Goal: Task Accomplishment & Management: Use online tool/utility

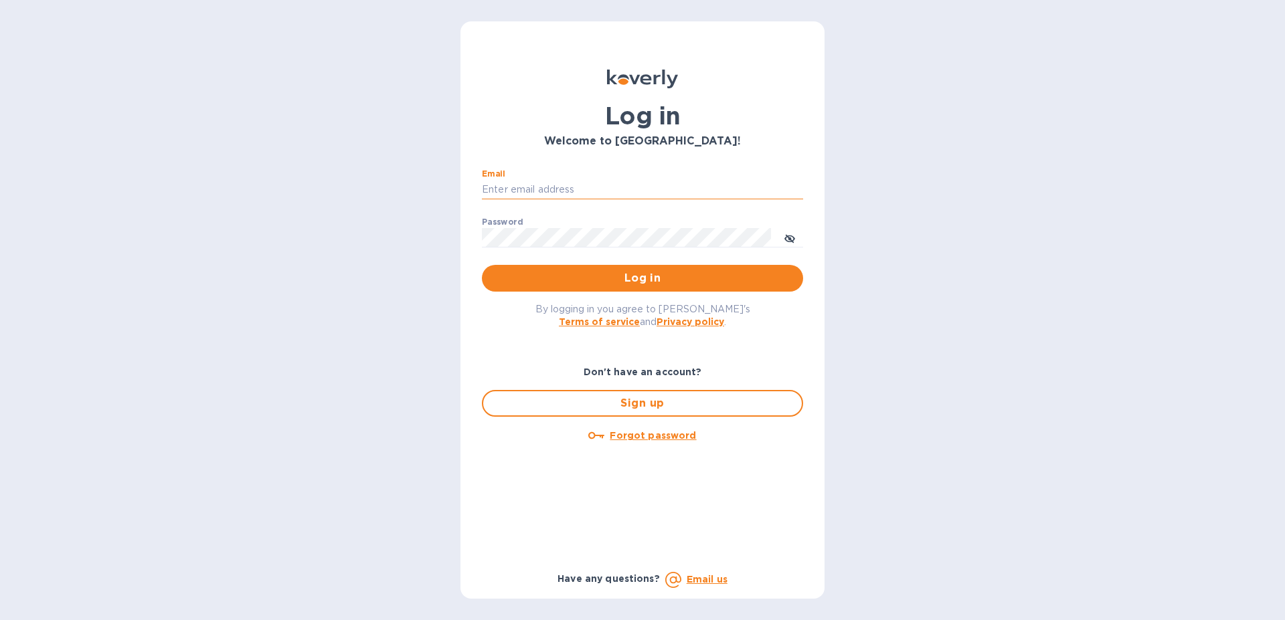
click at [608, 181] on input "Email" at bounding box center [642, 190] width 321 height 20
type input "[EMAIL_ADDRESS][DOMAIN_NAME]"
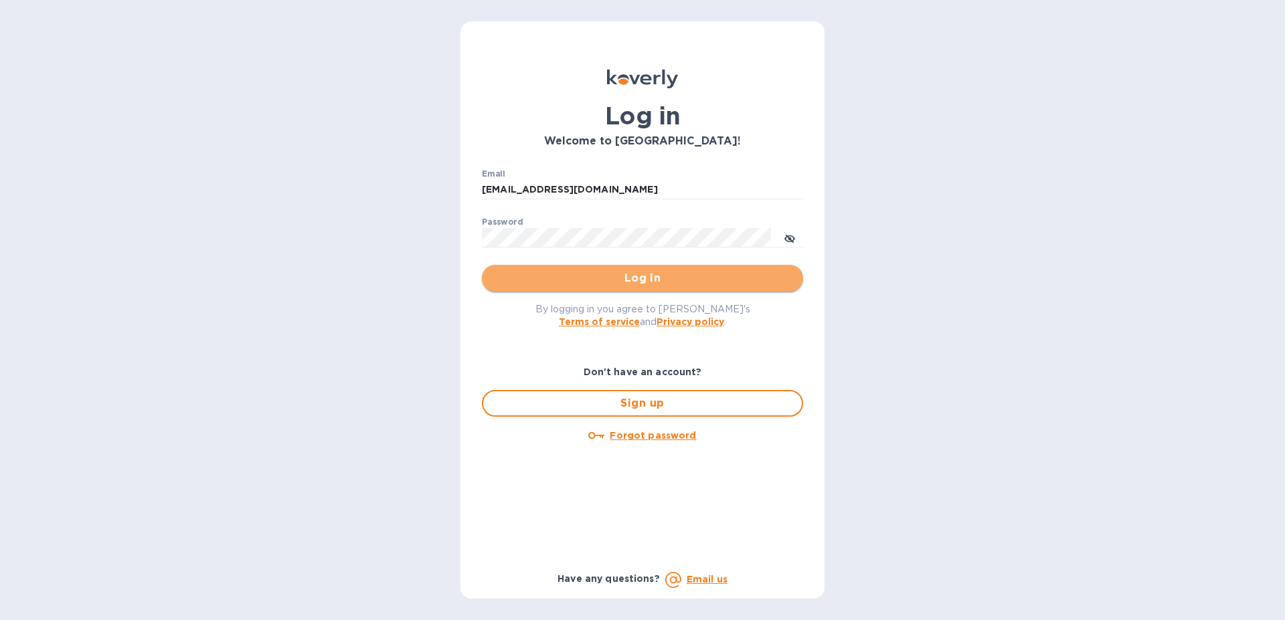
click at [626, 274] on span "Log in" at bounding box center [643, 278] width 300 height 16
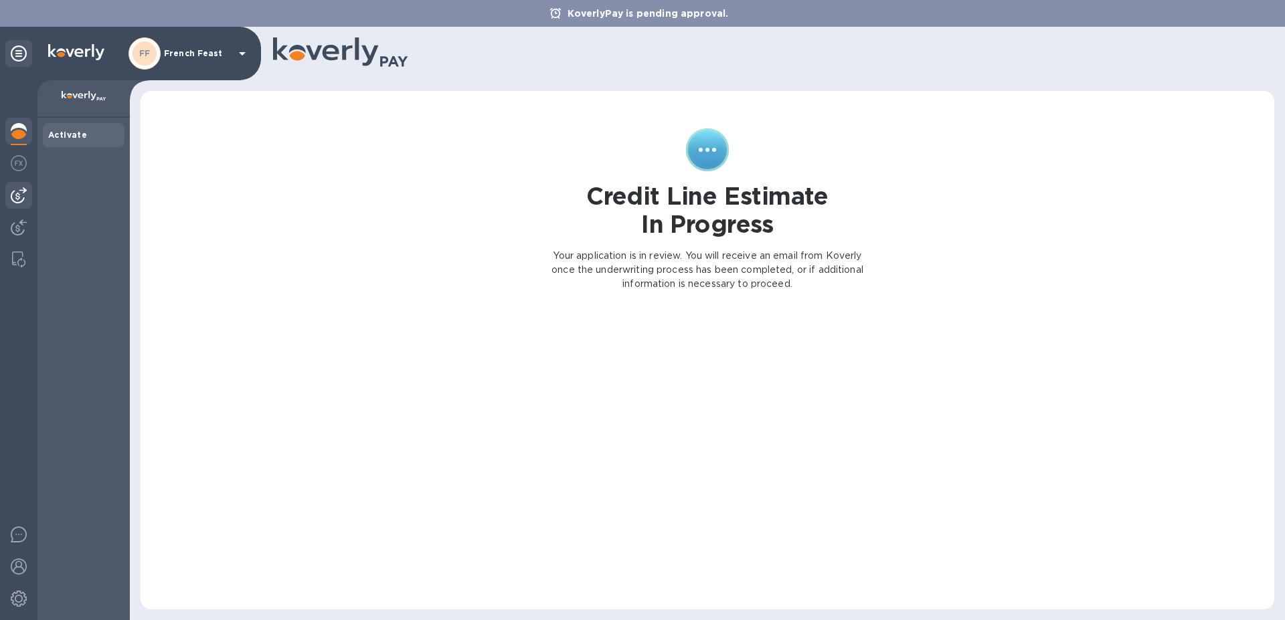
click at [19, 195] on img at bounding box center [19, 195] width 16 height 16
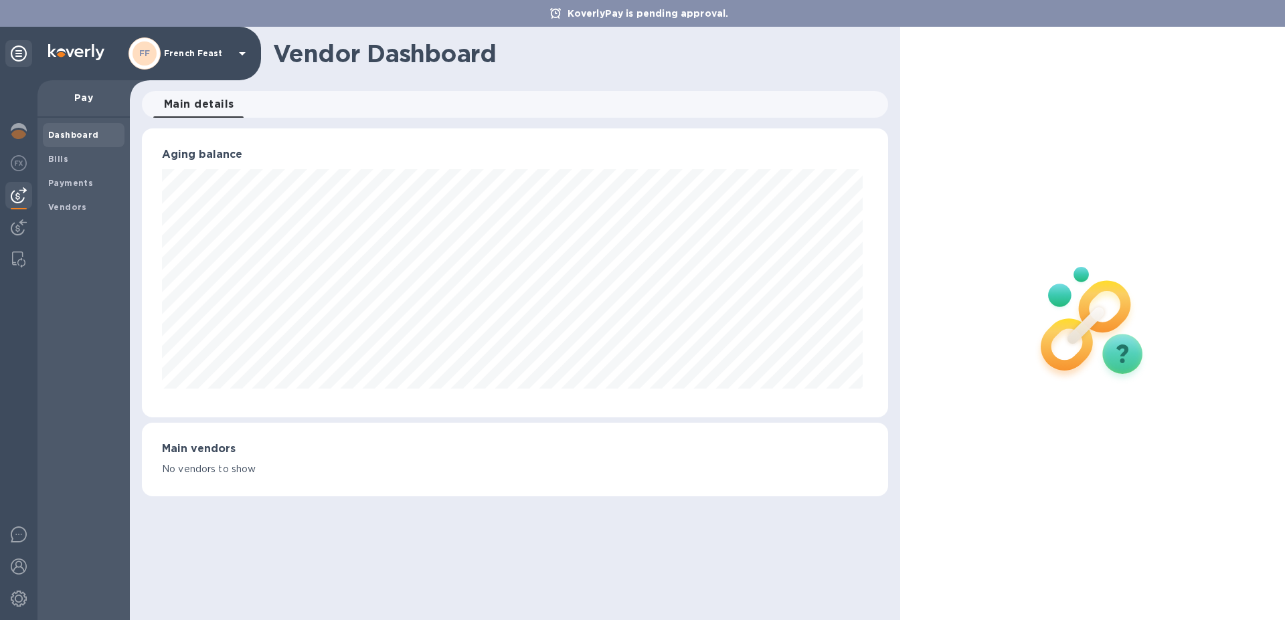
scroll to position [668892, 668440]
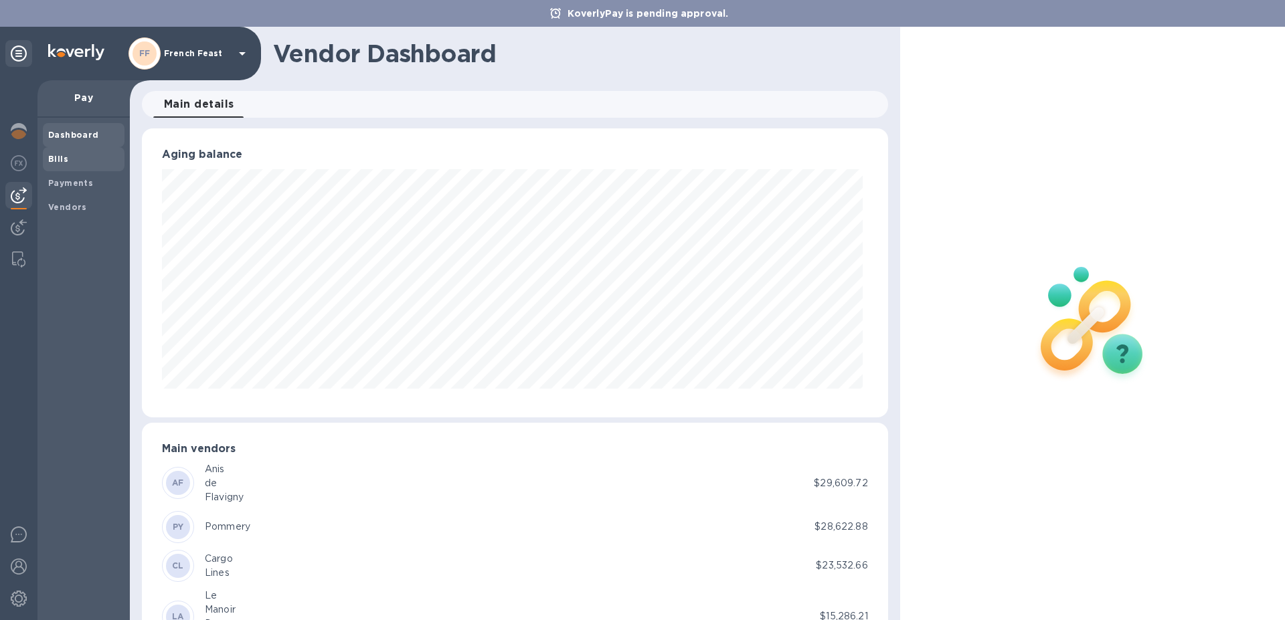
click at [60, 159] on b "Bills" at bounding box center [58, 159] width 20 height 10
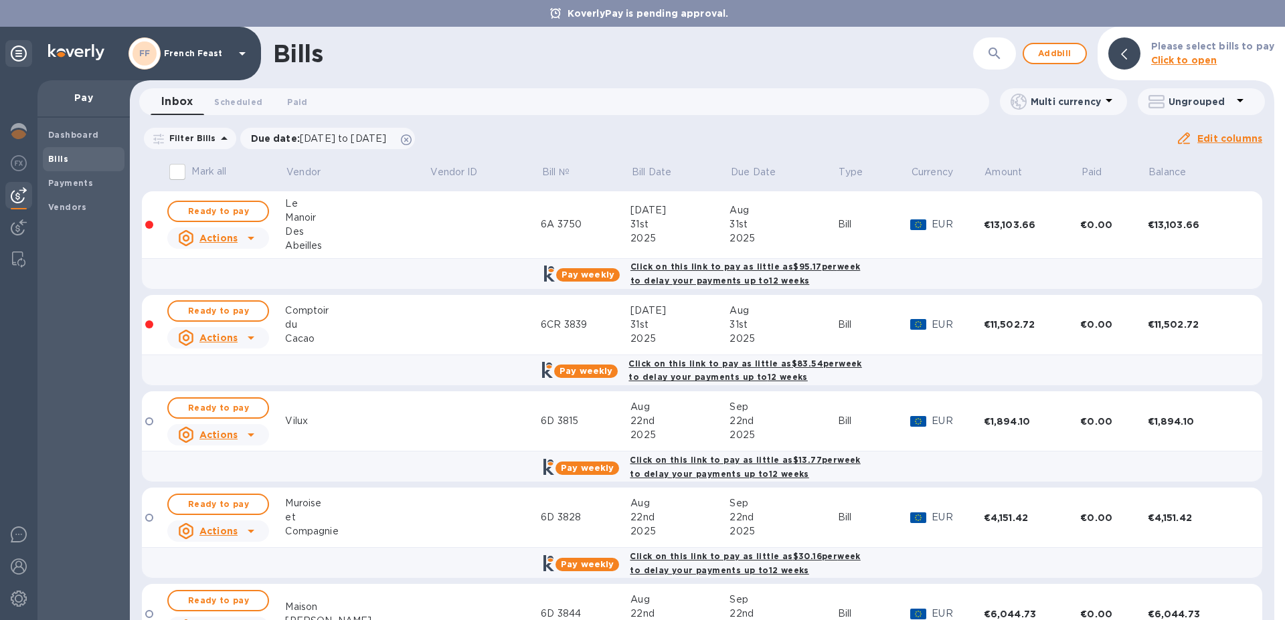
click at [96, 325] on div "Dashboard Bills Payments Vendors" at bounding box center [83, 369] width 92 height 503
drag, startPoint x: 1267, startPoint y: 231, endPoint x: 1267, endPoint y: 326, distance: 95.0
click at [1267, 326] on div "Mark all Vendor Vendor ID Bill № Bill Date Due Date Type Currency Amount Paid B…" at bounding box center [702, 389] width 1144 height 464
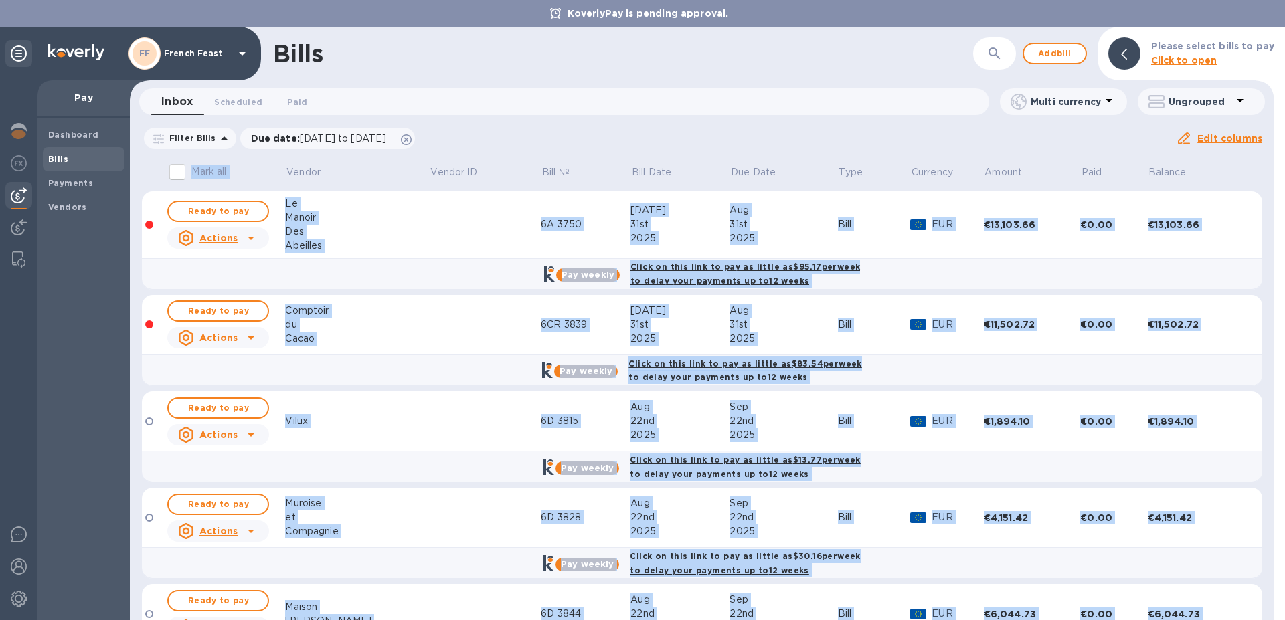
scroll to position [120, 0]
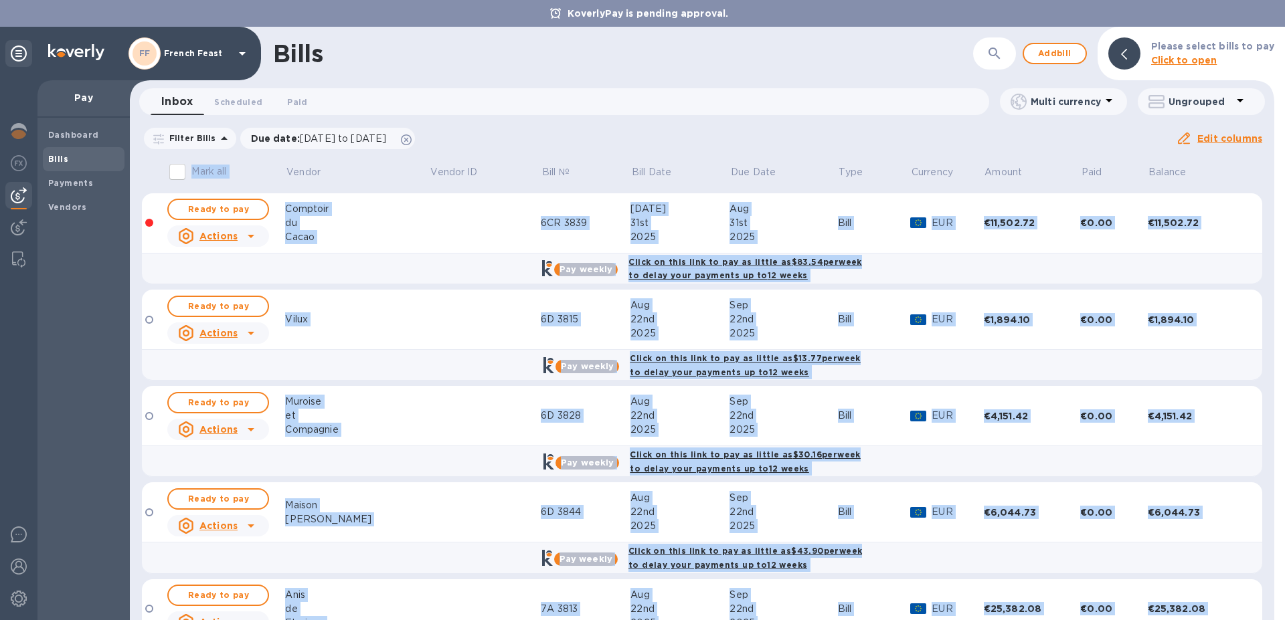
drag, startPoint x: 1282, startPoint y: 207, endPoint x: 1266, endPoint y: 620, distance: 413.2
click at [1266, 620] on div "Bills ​ Add bill Please select bills to pay Click to open Inbox 0 Scheduled 0 P…" at bounding box center [707, 324] width 1155 height 594
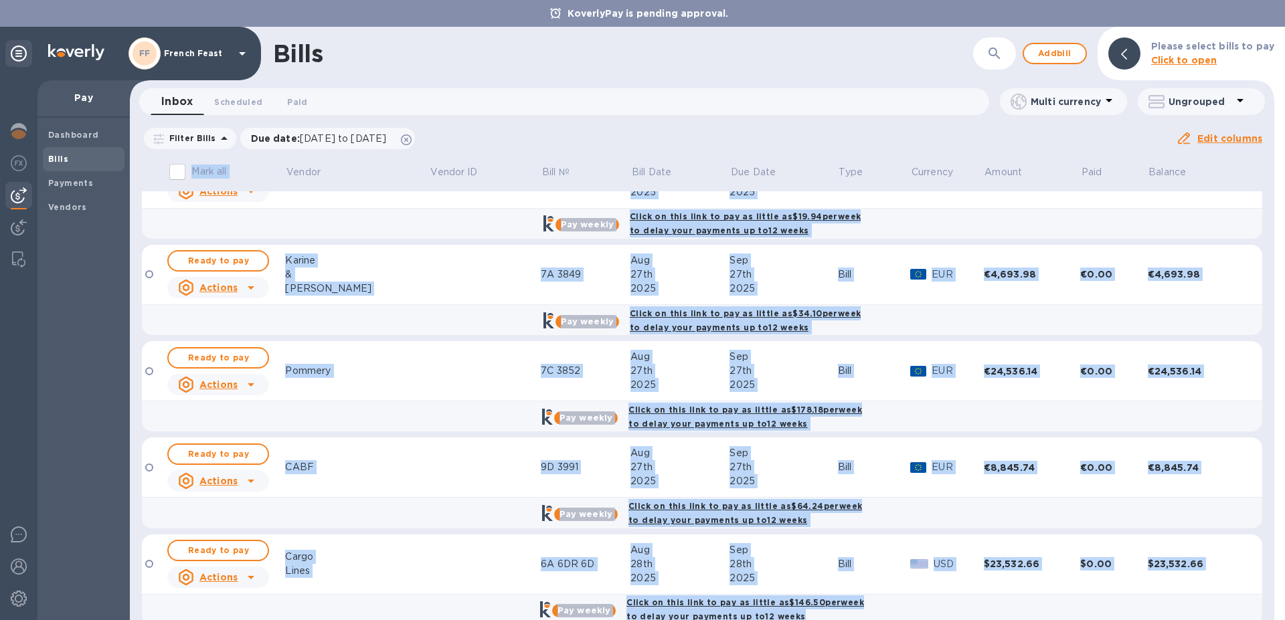
scroll to position [1134, 0]
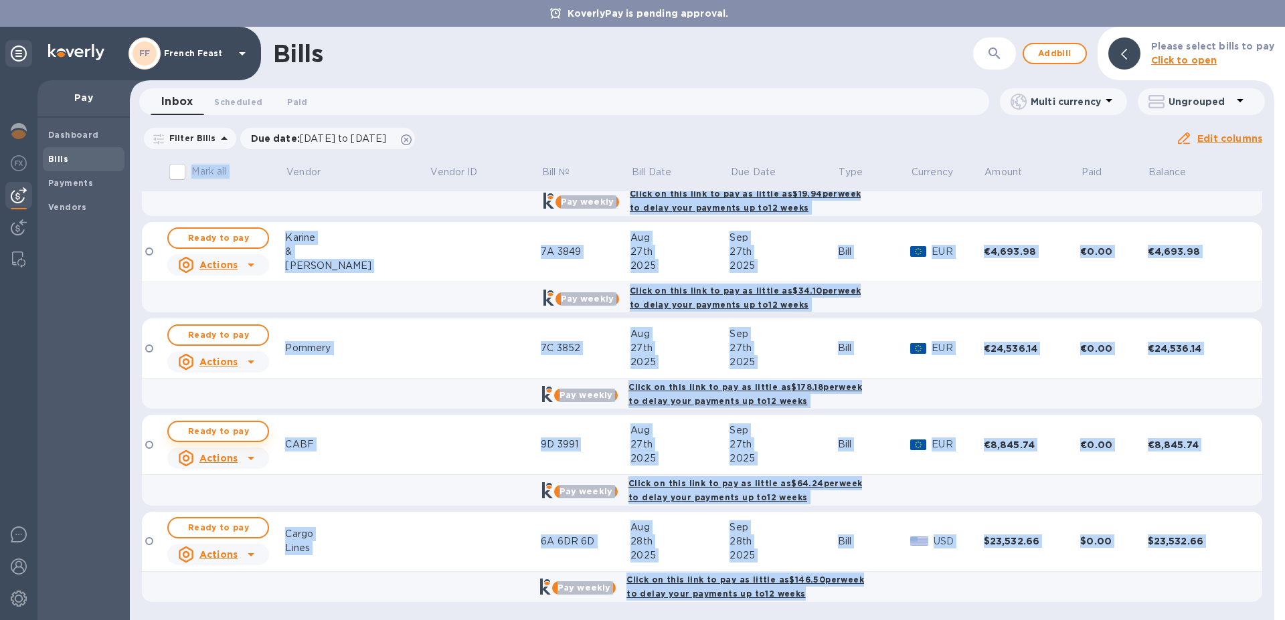
click at [217, 430] on span "Ready to pay" at bounding box center [218, 432] width 78 height 16
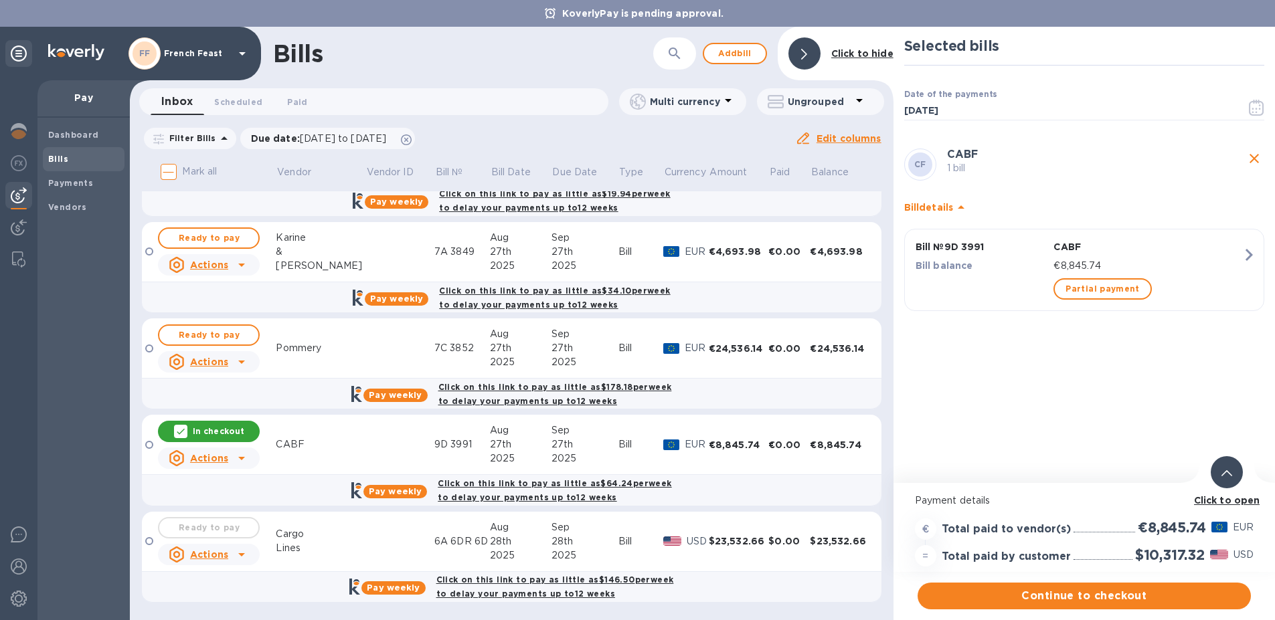
click at [1228, 499] on b "Click to open" at bounding box center [1227, 500] width 66 height 11
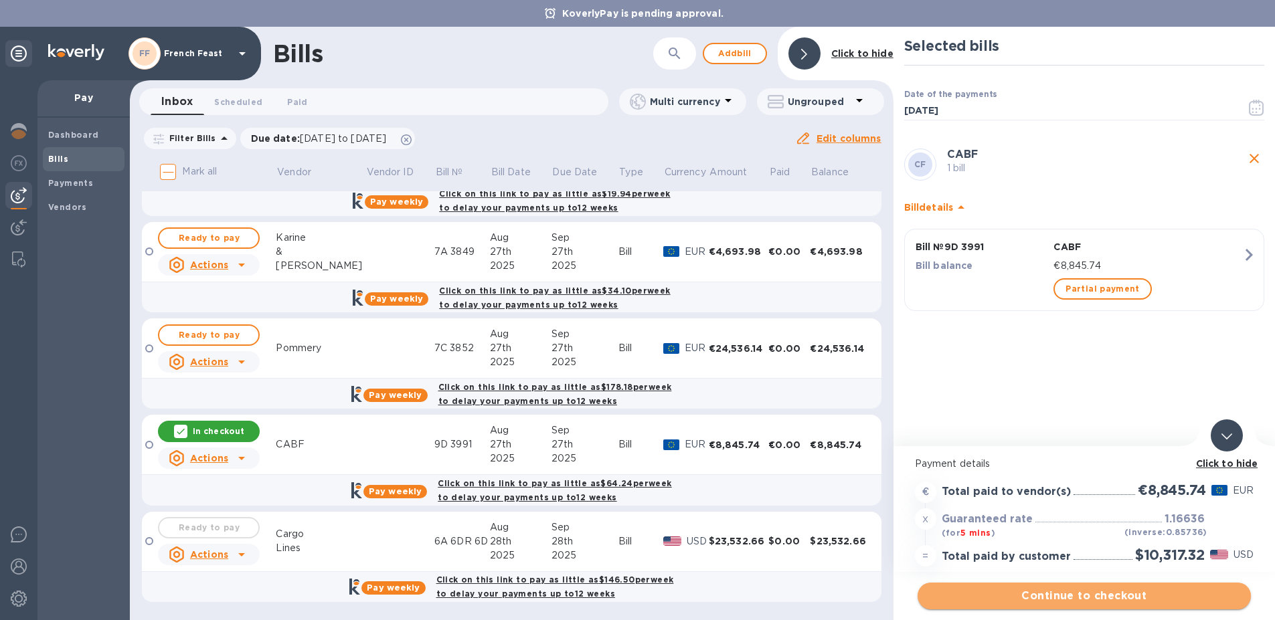
click at [1095, 592] on span "Continue to checkout" at bounding box center [1084, 596] width 312 height 16
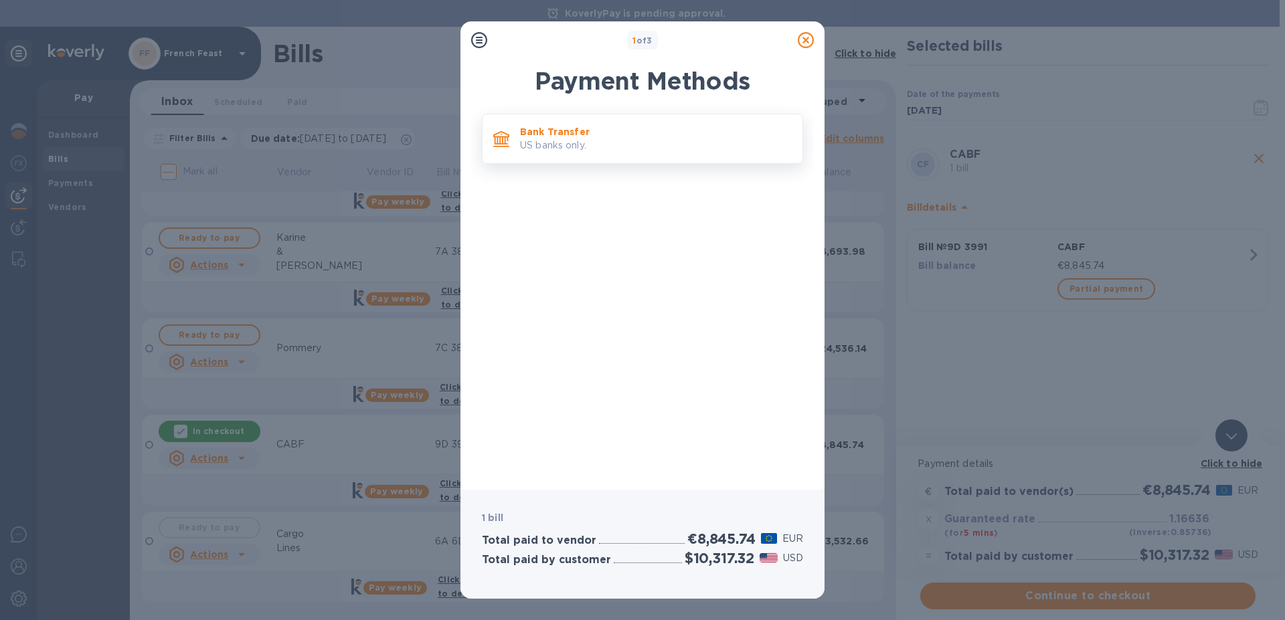
click at [578, 139] on p "US banks only." at bounding box center [656, 146] width 272 height 14
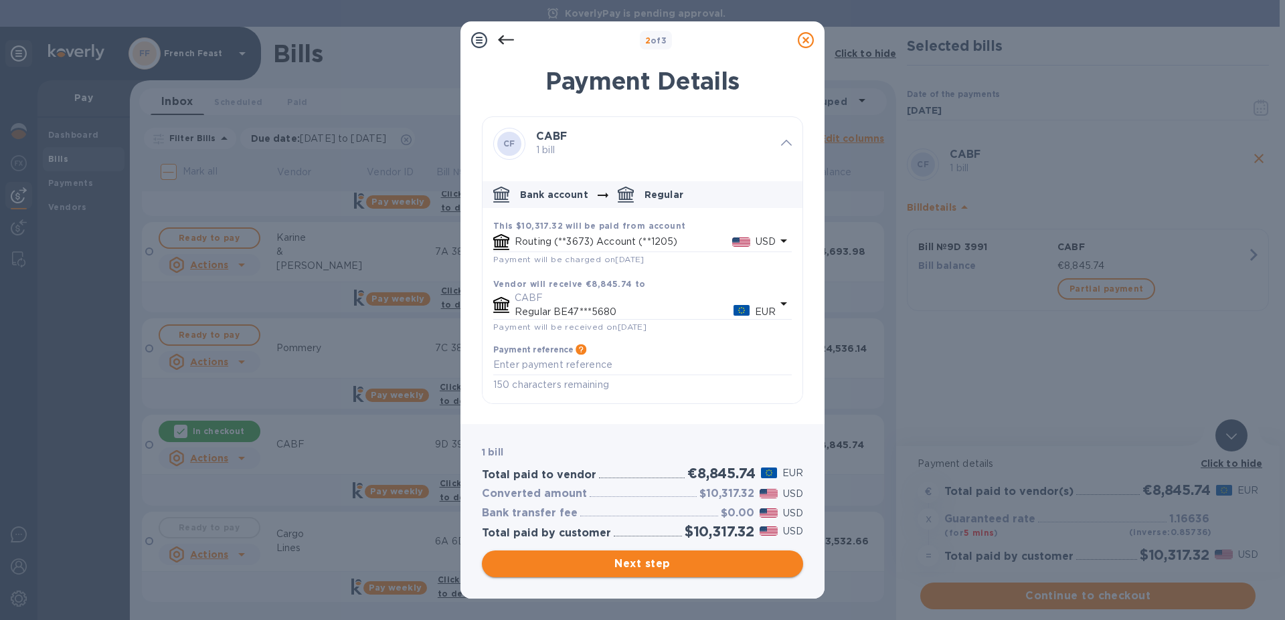
click at [713, 558] on span "Next step" at bounding box center [643, 564] width 300 height 16
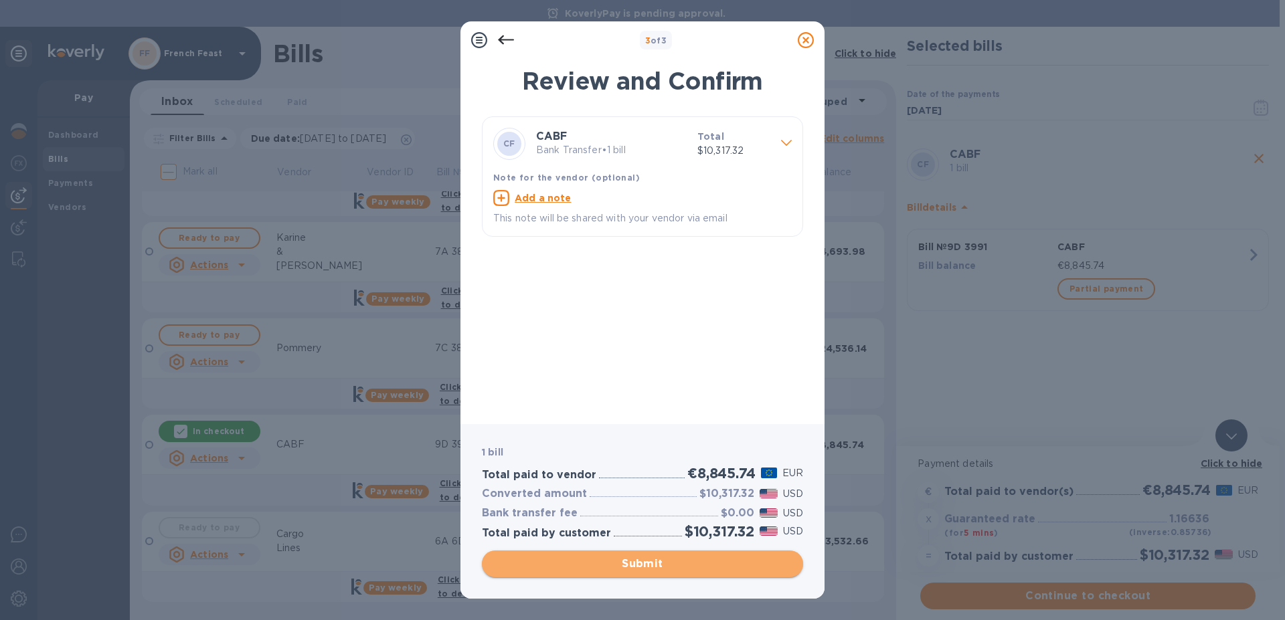
click at [713, 558] on span "Submit" at bounding box center [643, 564] width 300 height 16
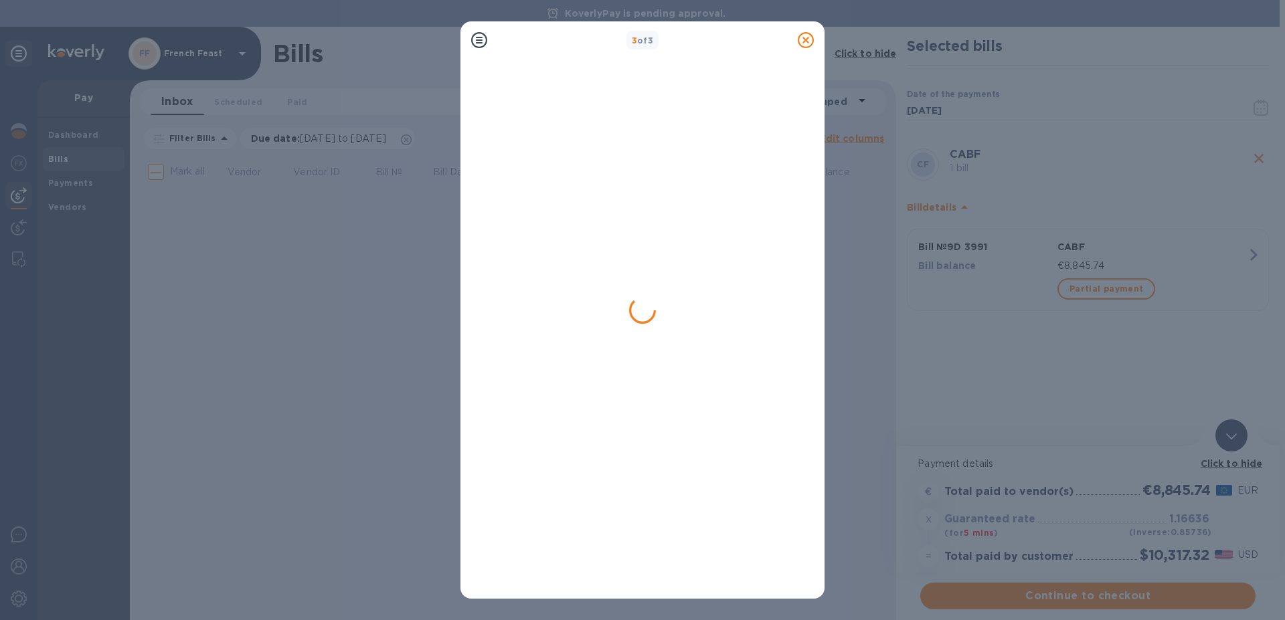
scroll to position [0, 0]
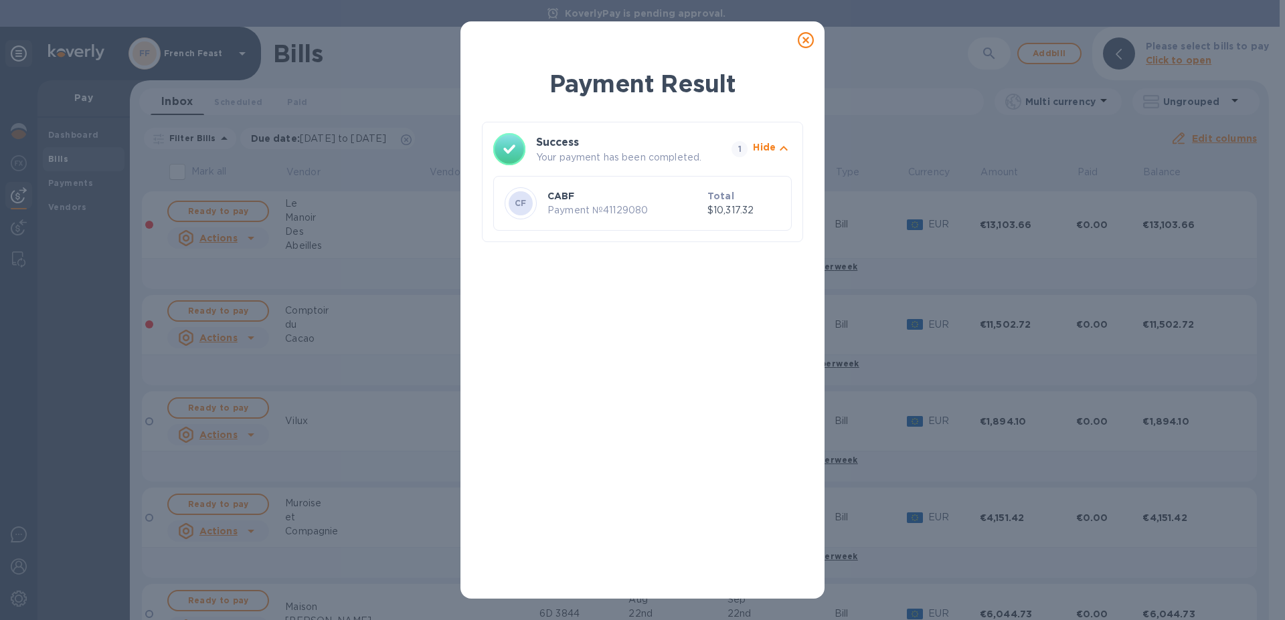
click at [808, 41] on icon at bounding box center [806, 40] width 16 height 16
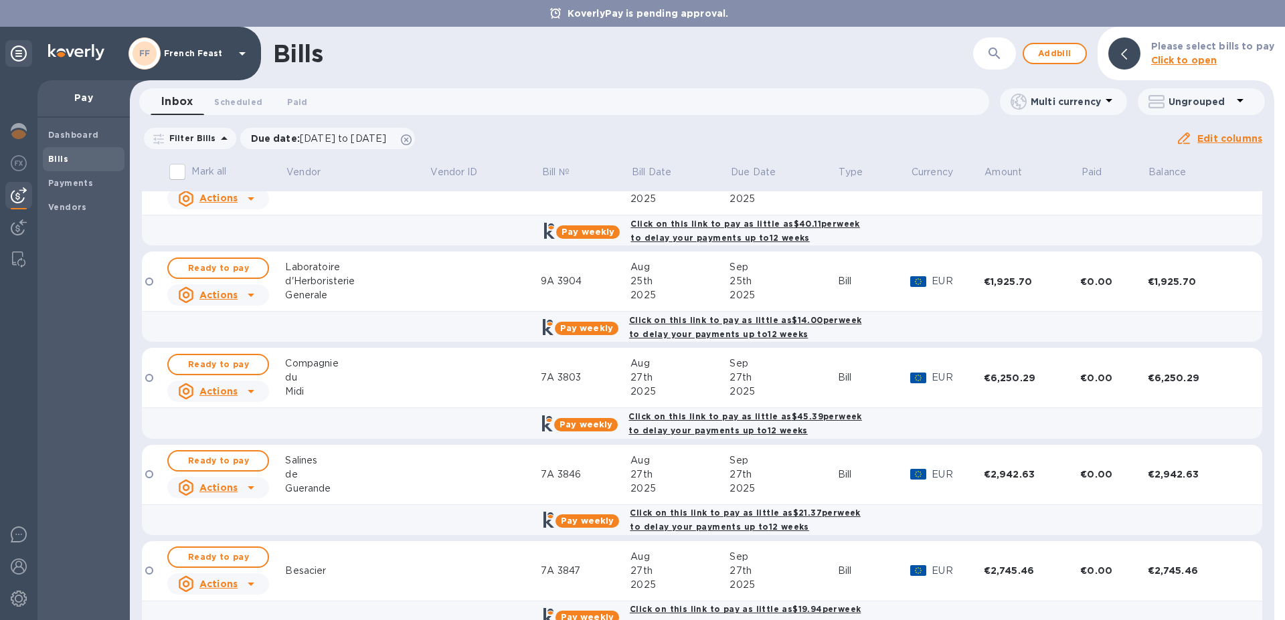
scroll to position [717, 0]
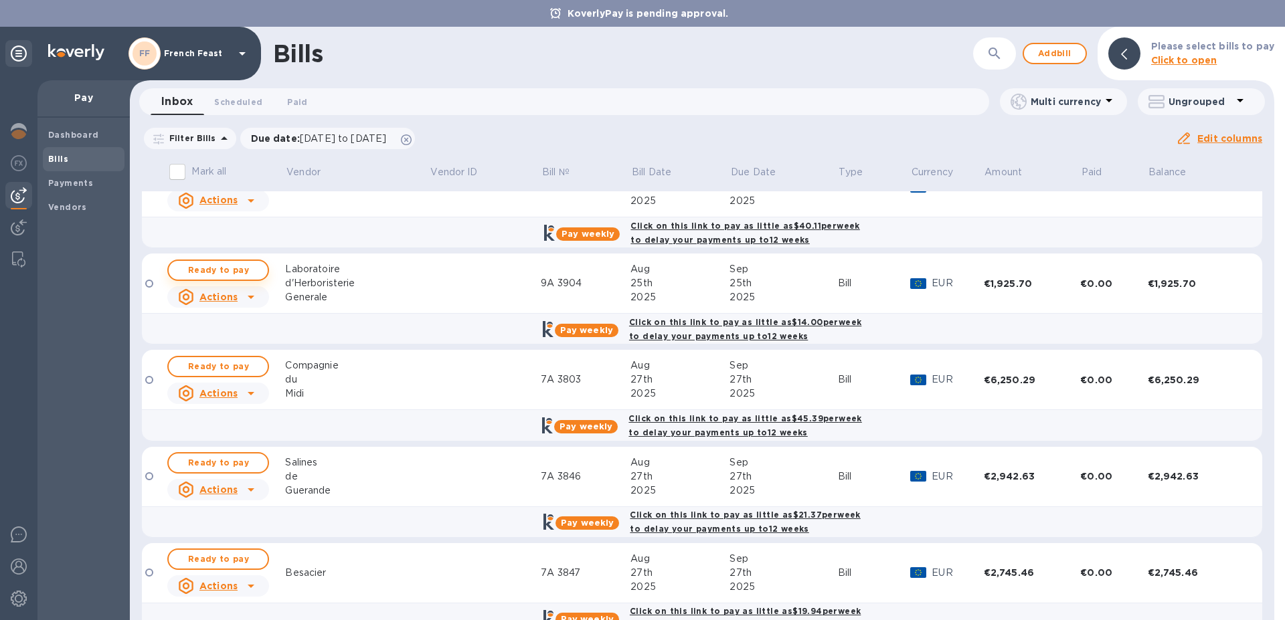
click at [211, 268] on span "Ready to pay" at bounding box center [218, 270] width 78 height 16
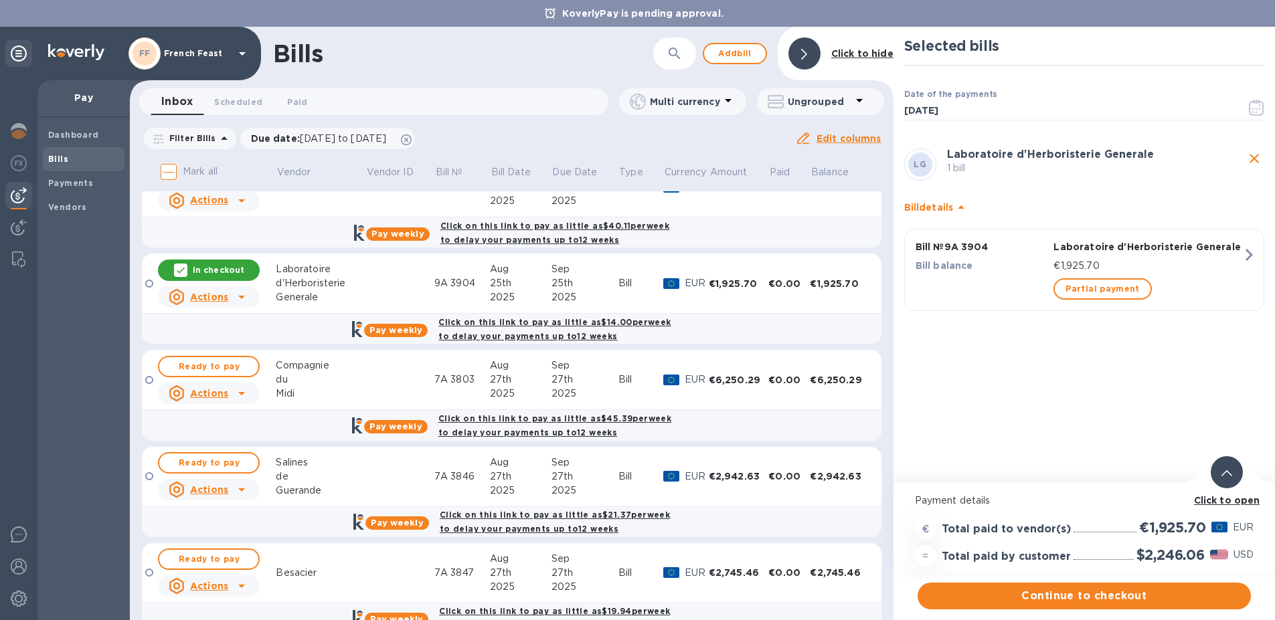
click at [1221, 500] on b "Click to open" at bounding box center [1227, 500] width 66 height 11
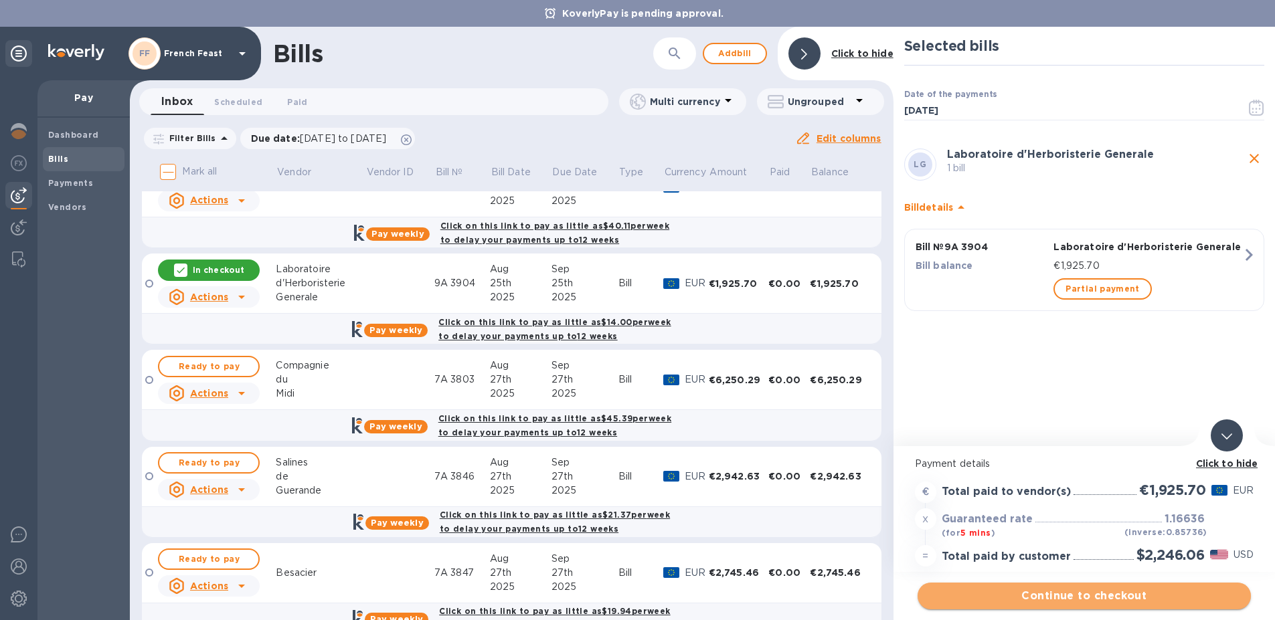
click at [1134, 598] on span "Continue to checkout" at bounding box center [1084, 596] width 312 height 16
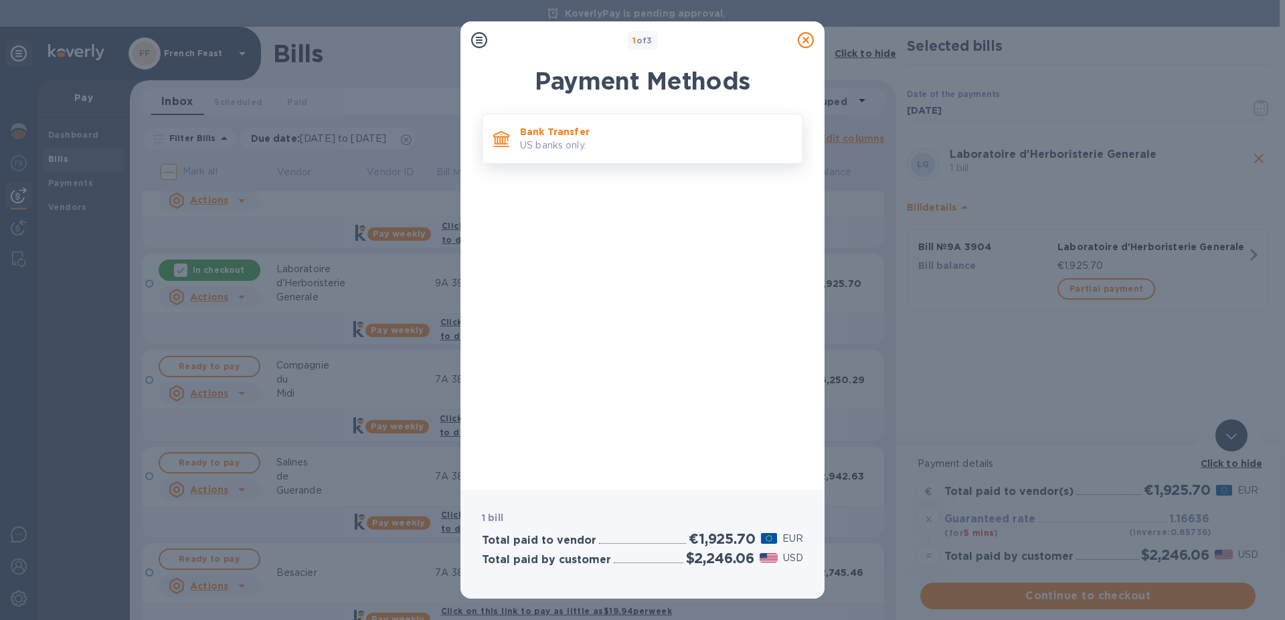
click at [563, 135] on p "Bank Transfer" at bounding box center [656, 131] width 272 height 13
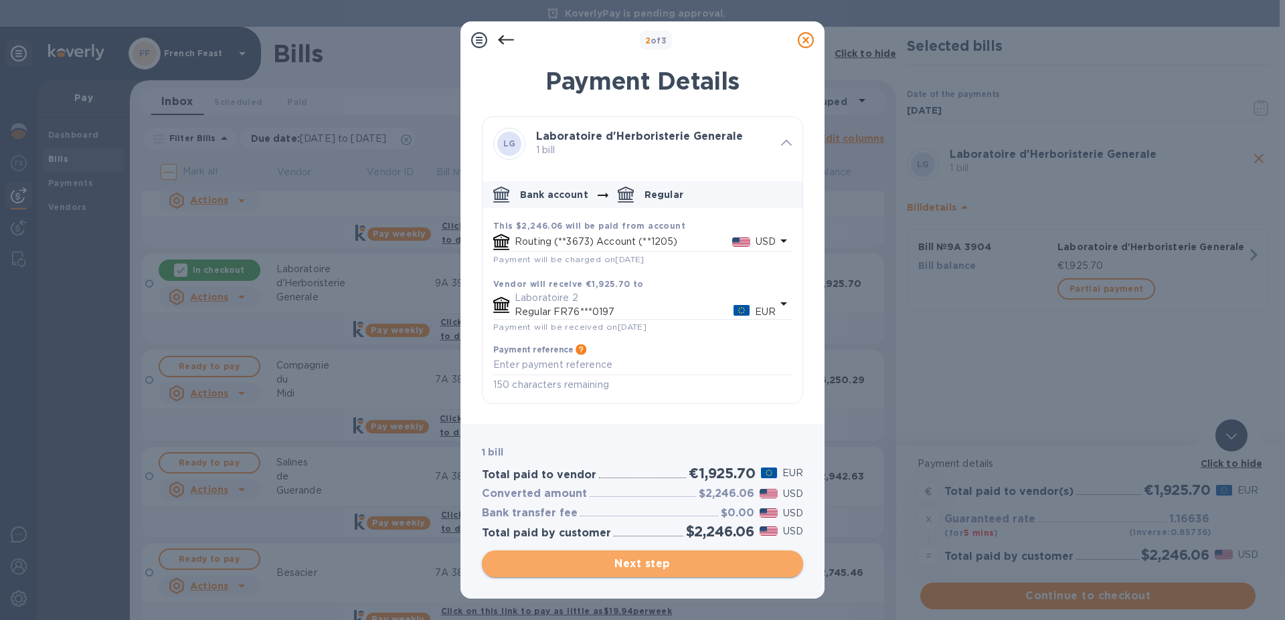
click at [656, 559] on span "Next step" at bounding box center [643, 564] width 300 height 16
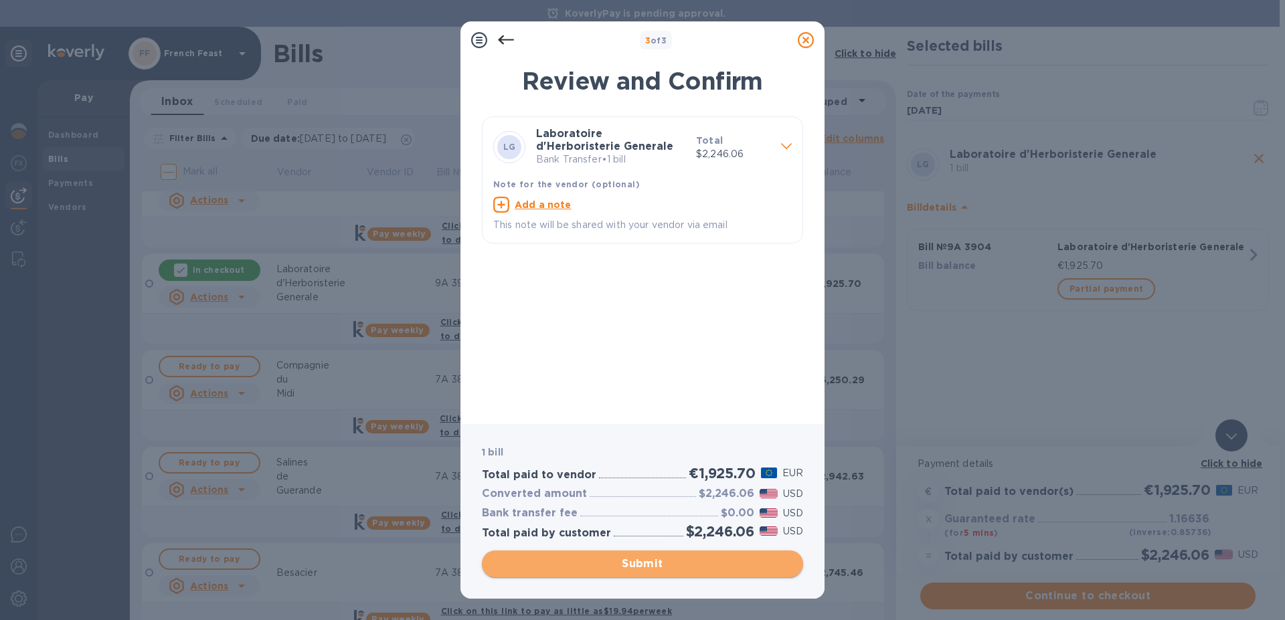
click at [656, 559] on span "Submit" at bounding box center [643, 564] width 300 height 16
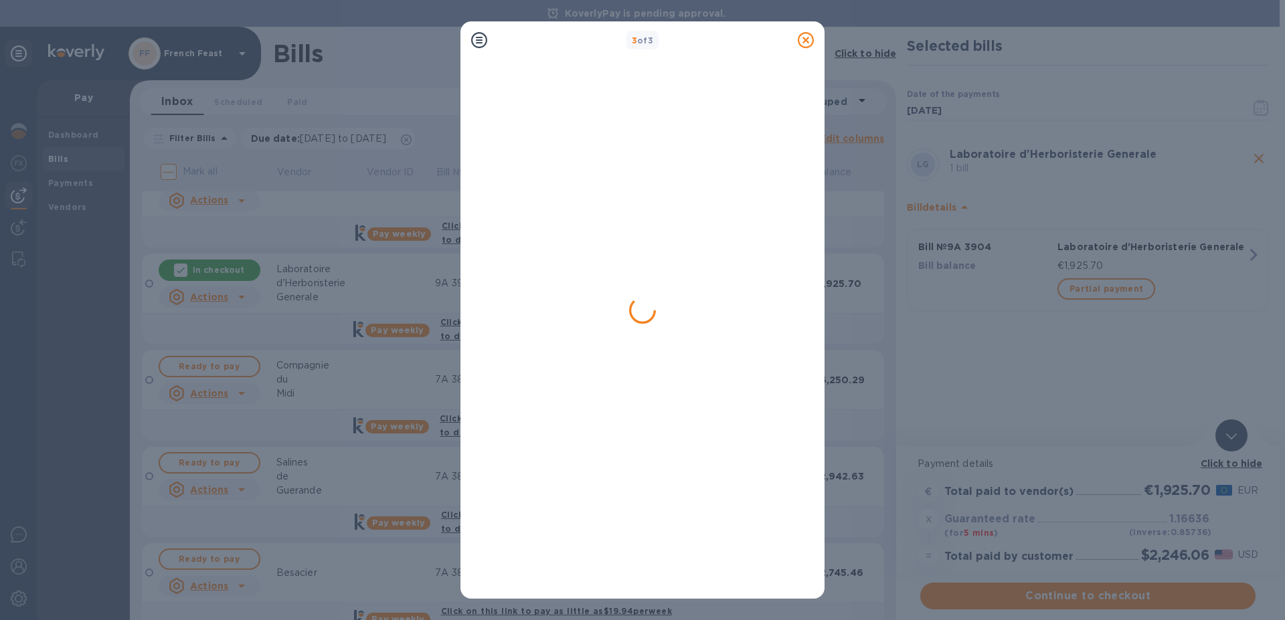
scroll to position [0, 0]
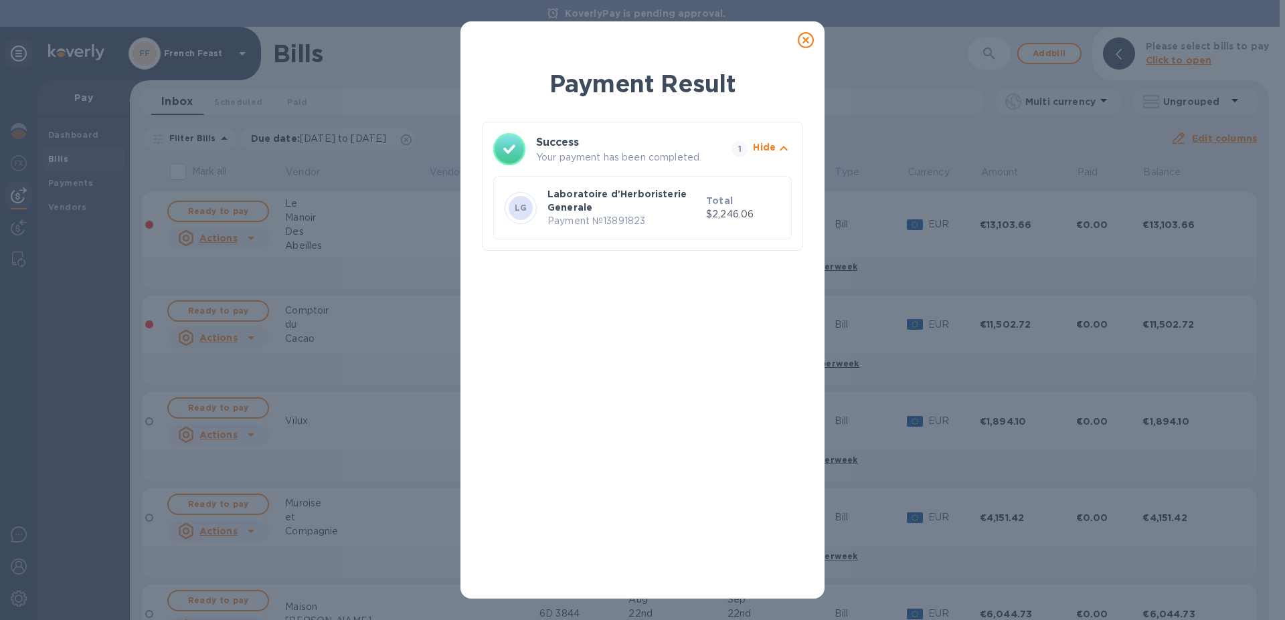
click at [804, 41] on icon at bounding box center [806, 40] width 16 height 16
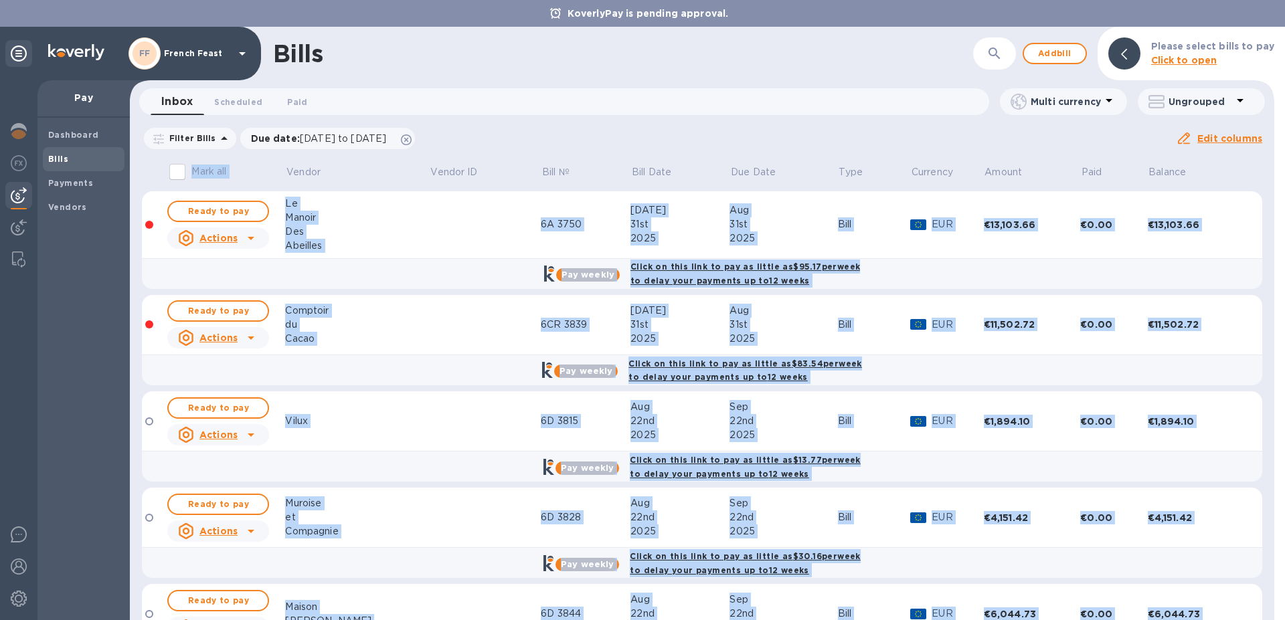
drag, startPoint x: 1267, startPoint y: 190, endPoint x: 1281, endPoint y: 619, distance: 429.2
click at [1281, 619] on div "Bills ​ Add bill Please select bills to pay Click to open Inbox 0 Scheduled 0 P…" at bounding box center [707, 324] width 1155 height 594
